Goal: Book appointment/travel/reservation

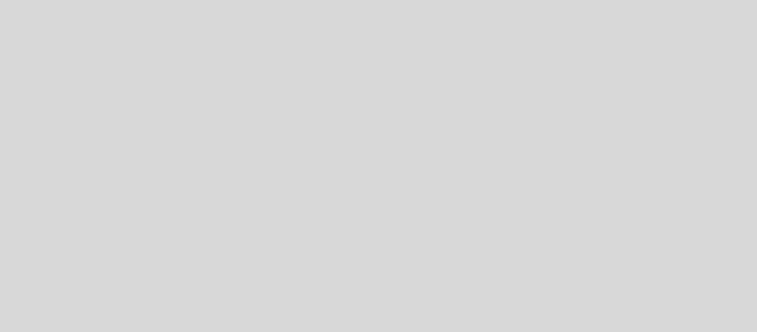
select select "es"
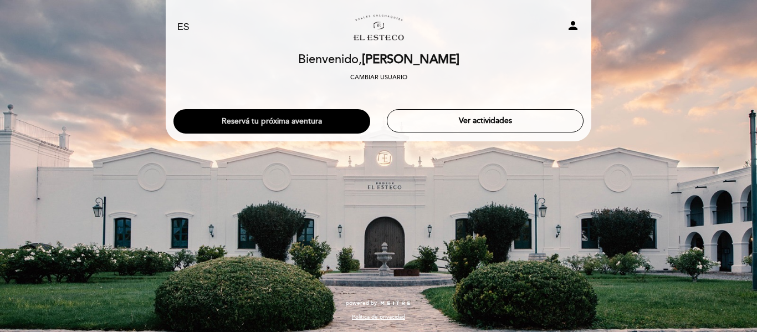
click at [303, 117] on button "Reservá tu próxima aventura" at bounding box center [272, 121] width 197 height 24
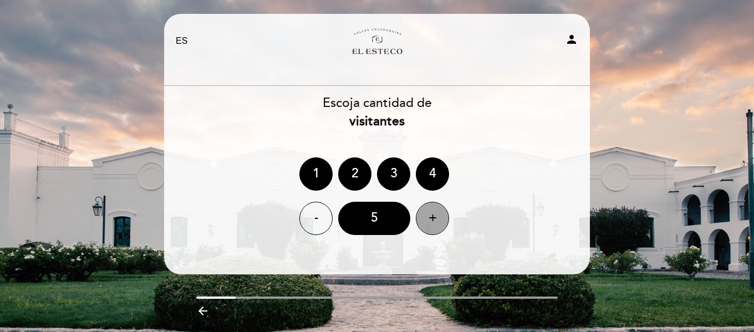
click at [436, 213] on div "+" at bounding box center [432, 218] width 33 height 33
click at [433, 214] on div "+" at bounding box center [432, 218] width 33 height 33
click at [308, 220] on div "-" at bounding box center [315, 218] width 33 height 33
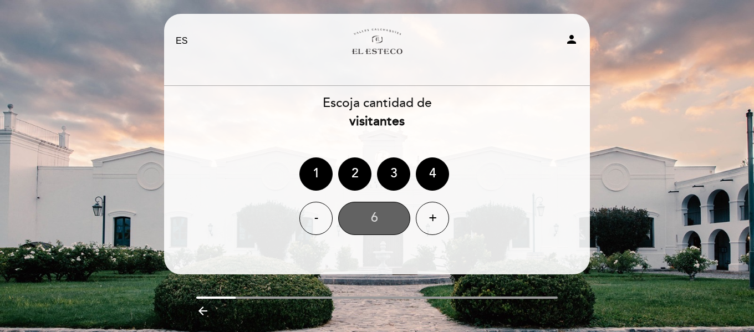
click at [362, 223] on div "6" at bounding box center [374, 218] width 72 height 33
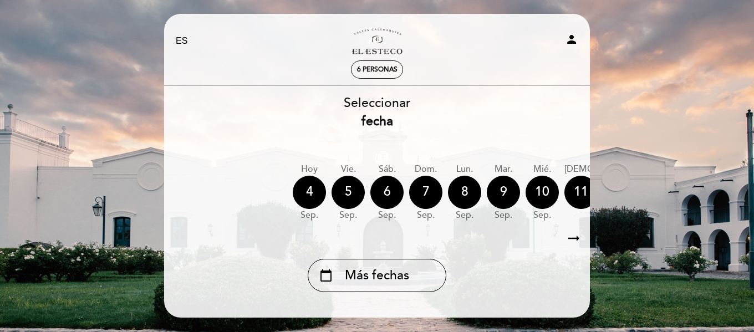
click at [577, 241] on icon "arrow_right_alt" at bounding box center [573, 239] width 17 height 24
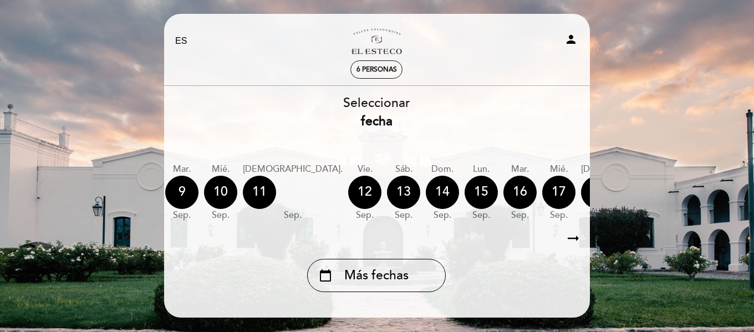
scroll to position [0, 323]
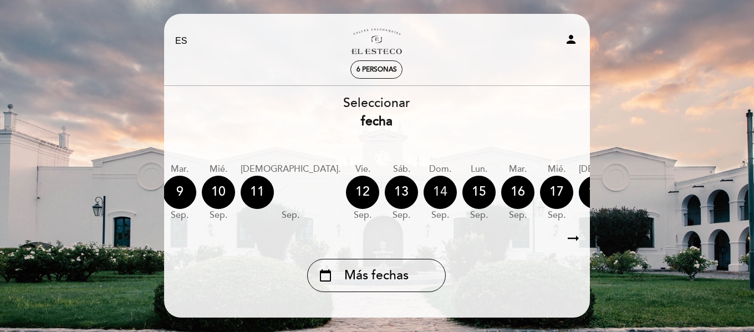
click at [424, 189] on div "14" at bounding box center [440, 192] width 33 height 33
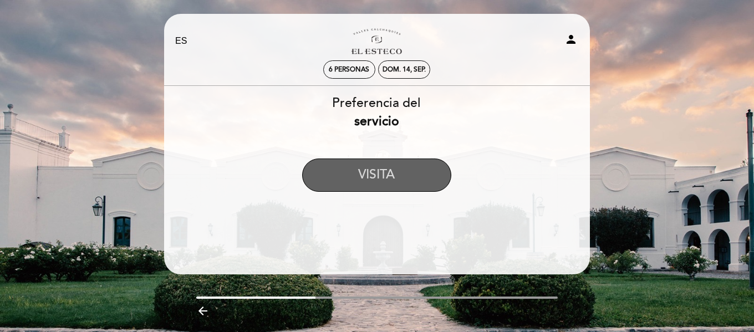
click at [374, 174] on button "VISITA" at bounding box center [376, 175] width 149 height 33
